Goal: Browse casually

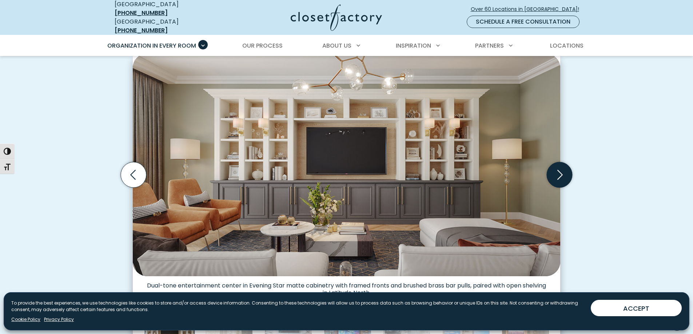
click at [560, 178] on icon "Next slide" at bounding box center [559, 174] width 25 height 25
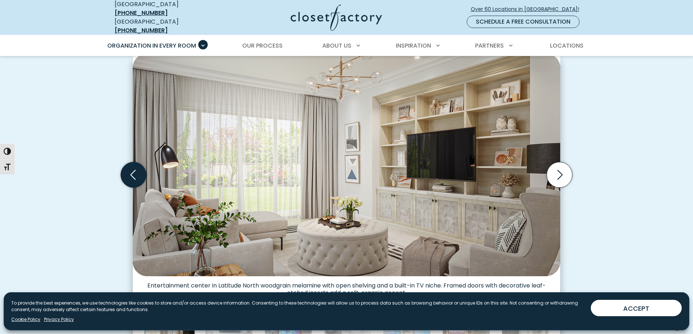
click at [129, 170] on icon "Previous slide" at bounding box center [133, 174] width 25 height 25
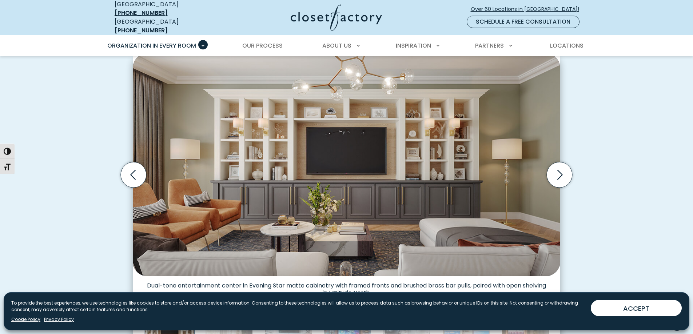
click at [510, 223] on img "Thumbnail Gallery" at bounding box center [346, 164] width 427 height 223
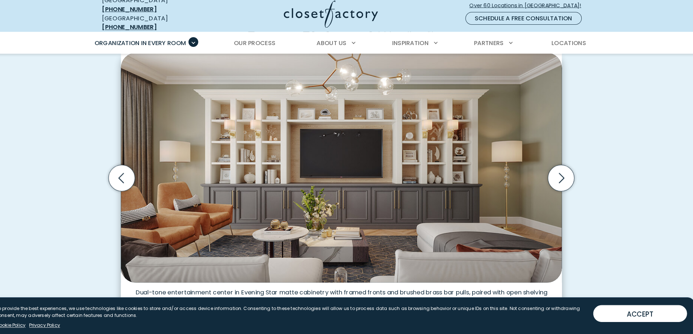
click at [626, 75] on div "Custom Entertainment Centers for Any Space, Style and Budget Traditional white …" at bounding box center [346, 186] width 693 height 406
click at [597, 102] on div "Custom Entertainment Centers for Any Space, Style and Budget Traditional white …" at bounding box center [346, 186] width 693 height 406
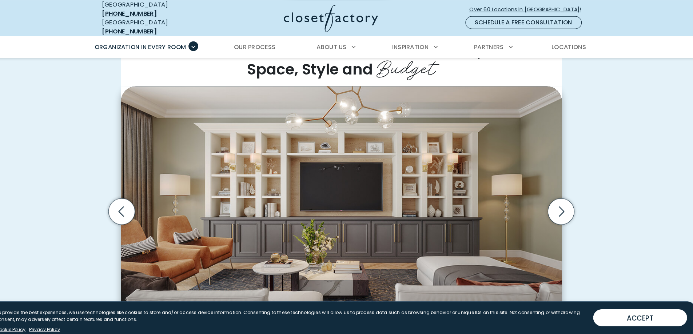
scroll to position [185, 0]
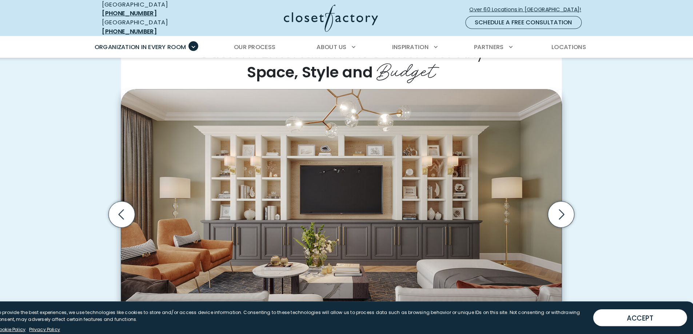
click at [67, 127] on div "Custom Entertainment Centers for Any Space, Style and Budget Traditional white …" at bounding box center [346, 218] width 693 height 406
